Goal: Task Accomplishment & Management: Use online tool/utility

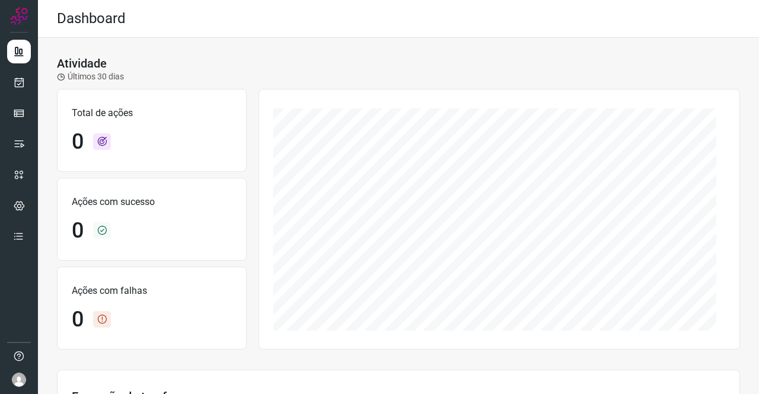
click at [3, 82] on div at bounding box center [19, 197] width 38 height 394
click at [14, 82] on icon at bounding box center [19, 82] width 12 height 12
click at [12, 82] on link at bounding box center [19, 83] width 24 height 24
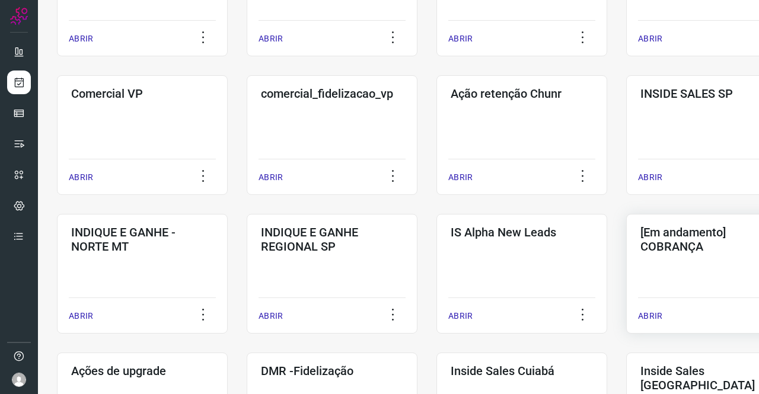
click at [677, 244] on h3 "[Em andamento] COBRANÇA" at bounding box center [711, 239] width 142 height 28
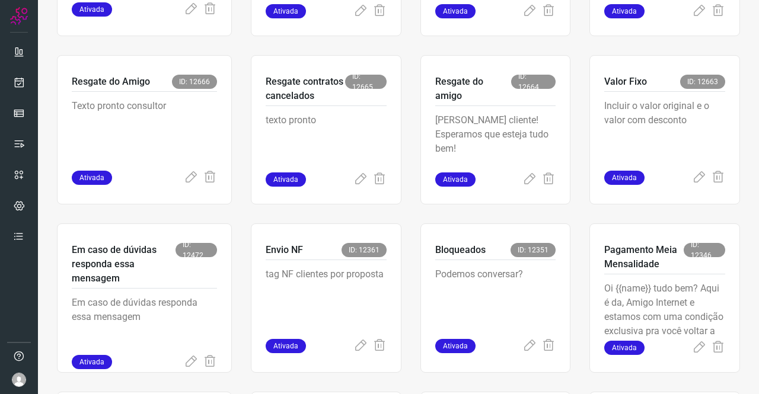
scroll to position [403, 0]
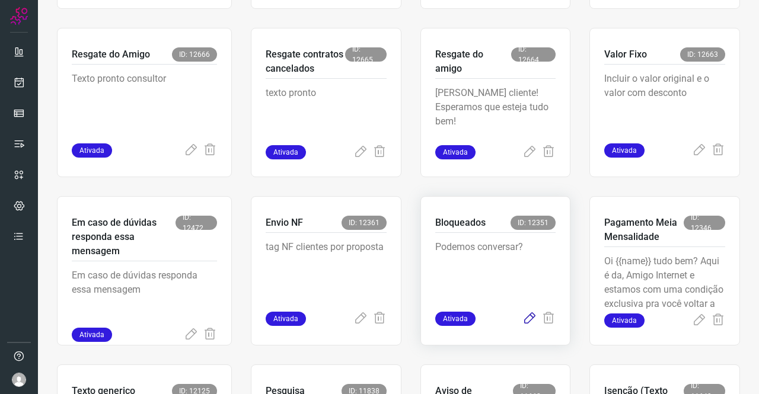
click at [522, 315] on icon at bounding box center [529, 319] width 14 height 14
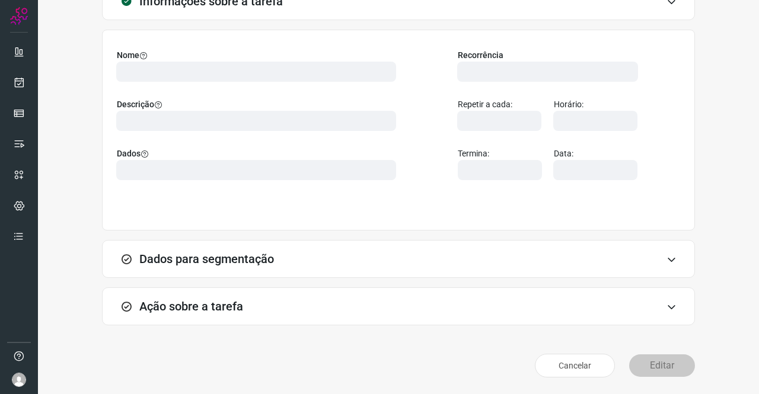
scroll to position [68, 0]
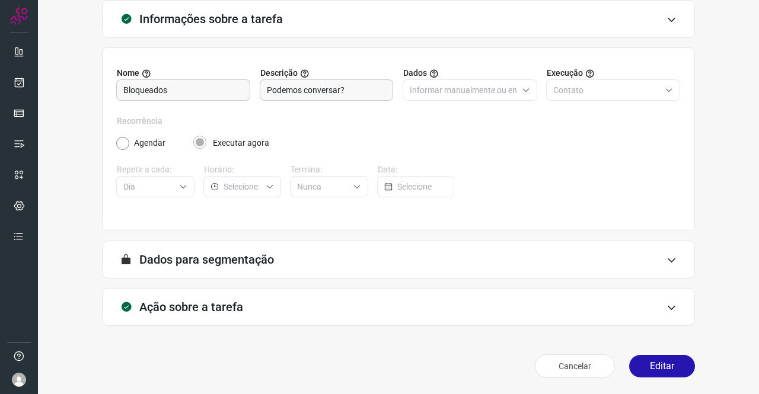
click at [178, 303] on h3 "Ação sobre a tarefa" at bounding box center [191, 307] width 104 height 14
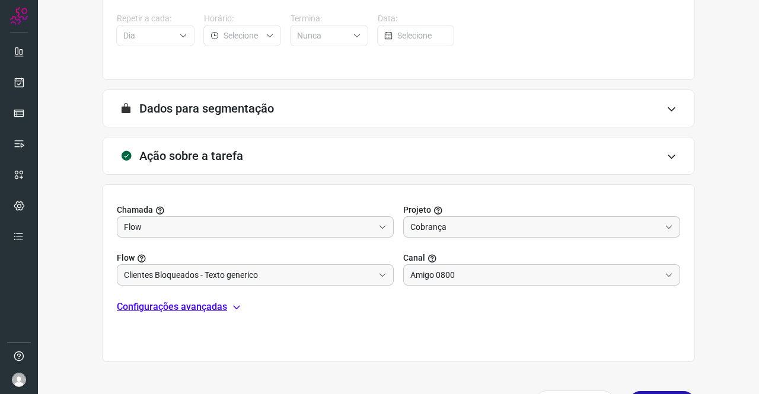
scroll to position [256, 0]
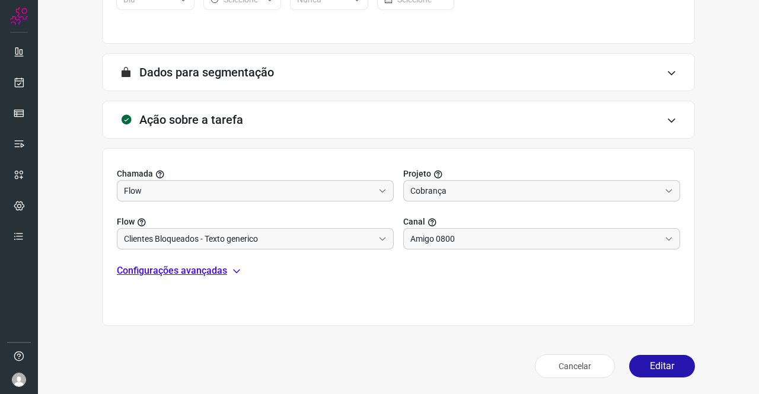
click at [189, 271] on p "Configurações avançadas" at bounding box center [172, 271] width 110 height 14
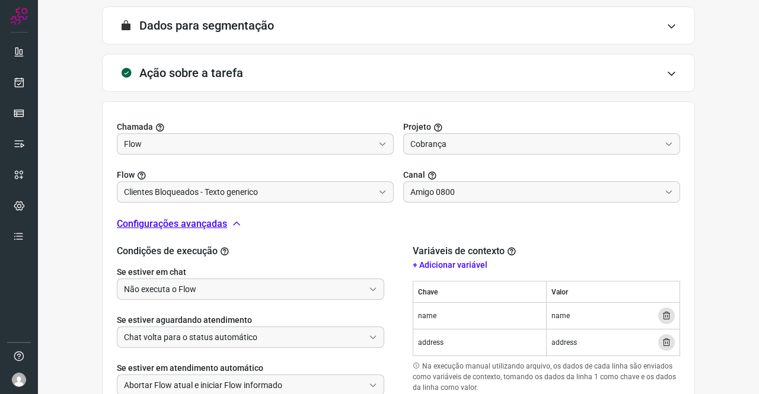
scroll to position [374, 0]
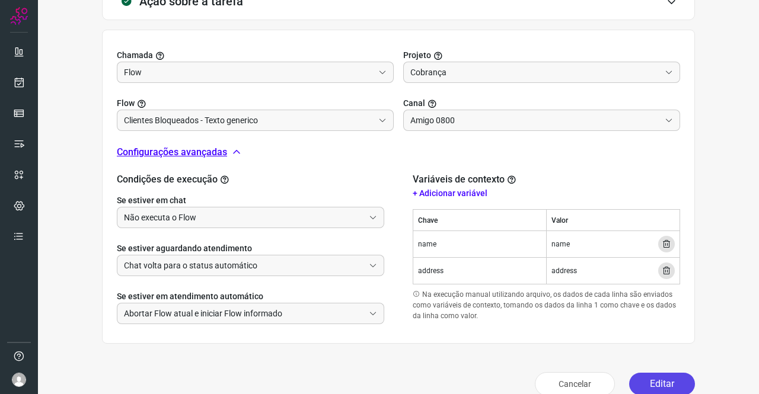
click at [637, 385] on button "Editar" at bounding box center [662, 384] width 66 height 23
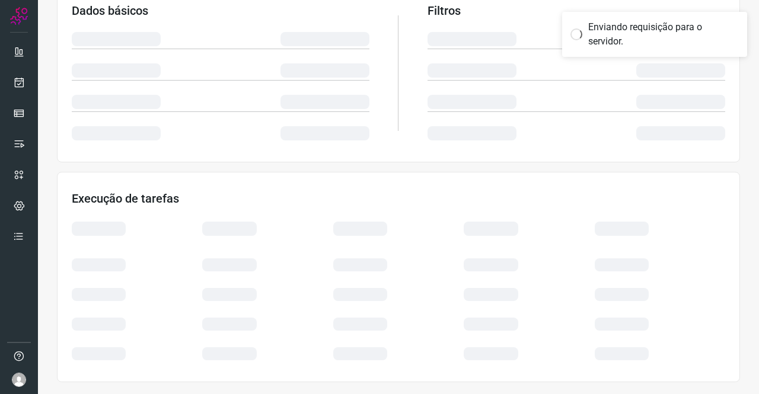
scroll to position [216, 0]
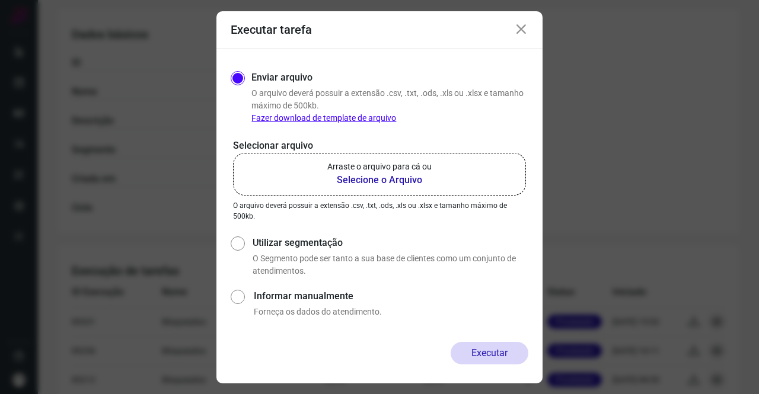
click at [371, 170] on p "Arraste o arquivo para cá ou" at bounding box center [379, 167] width 104 height 12
click at [0, 0] on input "Arraste o arquivo para cá ou Selecione o Arquivo" at bounding box center [0, 0] width 0 height 0
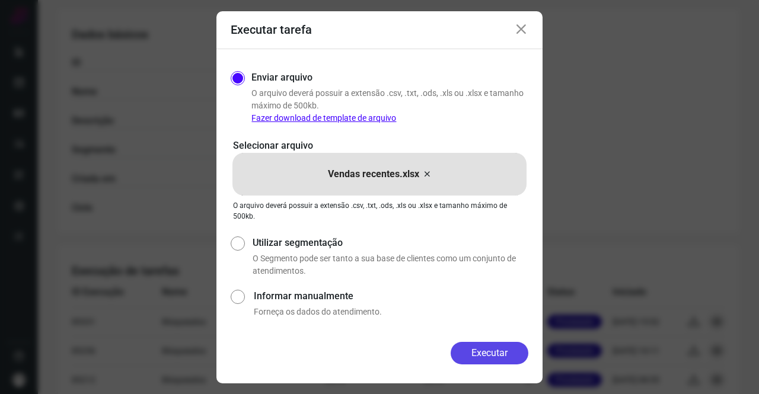
click at [479, 354] on button "Executar" at bounding box center [490, 353] width 78 height 23
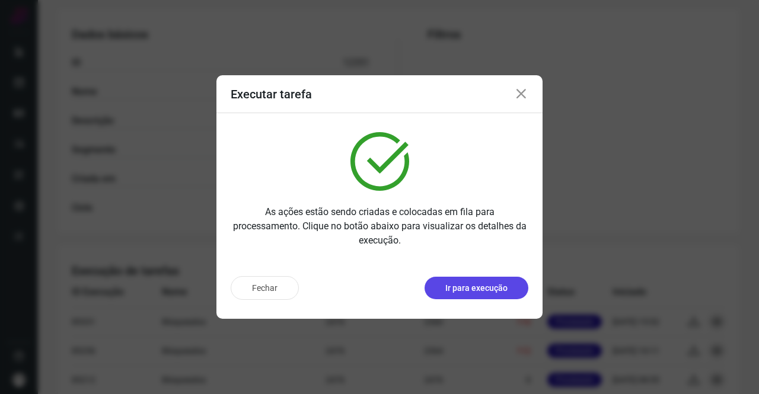
click at [490, 282] on button "Ir para execução" at bounding box center [477, 288] width 104 height 23
